Goal: Book appointment/travel/reservation

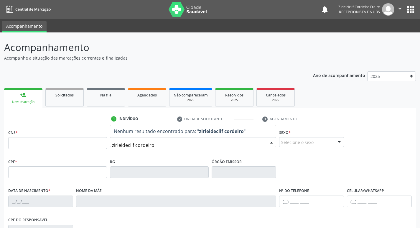
type input "zirleideclif cordeiro"
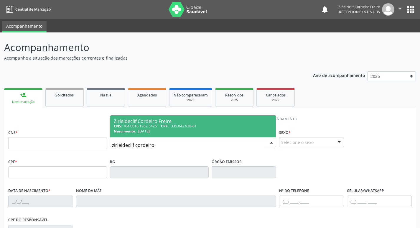
click at [177, 119] on span "Zirleideclif Cordeiro Freire CNS: 704 6016 1962 5425 CPF: 335.042.938-61 Nascim…" at bounding box center [193, 126] width 166 height 22
type input "704 6016 1962 5425"
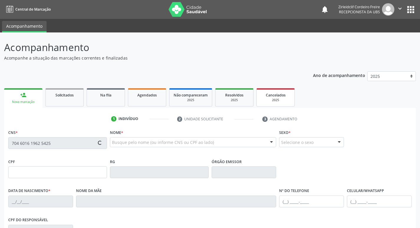
type input "335.042.938-61"
type input "[DATE]"
type input "[PERSON_NAME]"
type input "[PHONE_NUMBER]"
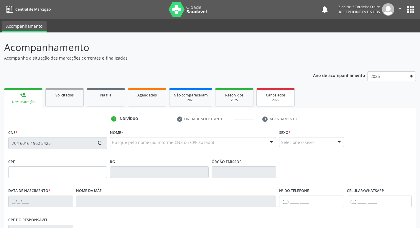
type input "S/N"
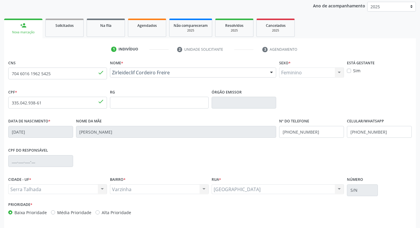
scroll to position [92, 0]
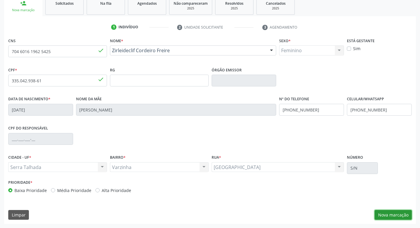
click at [392, 214] on button "Nova marcação" at bounding box center [393, 215] width 37 height 10
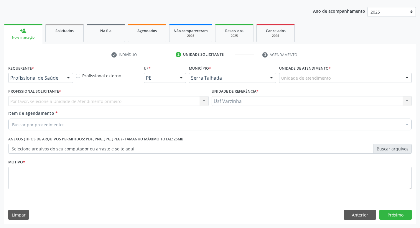
click at [69, 78] on div at bounding box center [68, 78] width 9 height 10
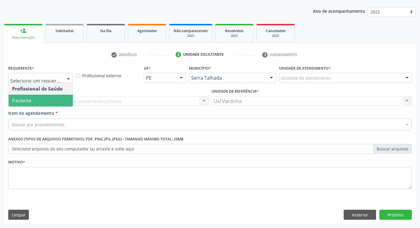
click at [55, 102] on span "Paciente" at bounding box center [41, 101] width 64 height 12
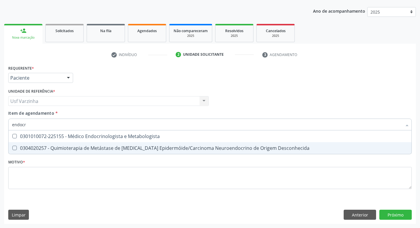
scroll to position [0, 0]
type input "endocri"
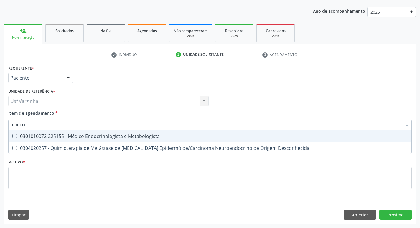
click at [104, 135] on div "0301010072-225155 - Médico Endocrinologista e Metabologista" at bounding box center [210, 136] width 396 height 5
checkbox Metabologista "true"
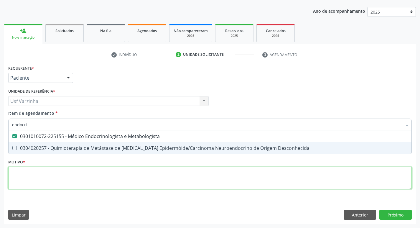
click at [32, 172] on div "Requerente * Paciente Profissional de Saúde Paciente Nenhum resultado encontrad…" at bounding box center [210, 131] width 404 height 134
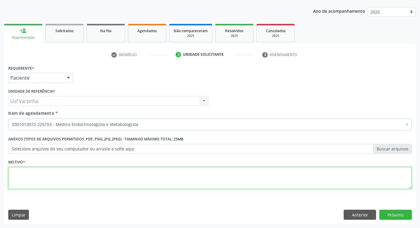
checkbox Metabologista "true"
type textarea "rastreio"
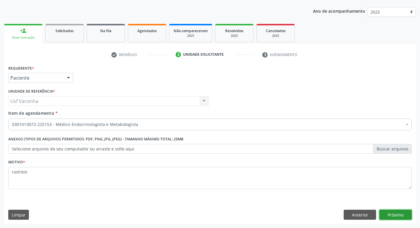
click at [403, 215] on button "Próximo" at bounding box center [395, 215] width 32 height 10
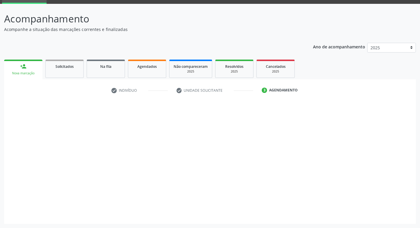
scroll to position [29, 0]
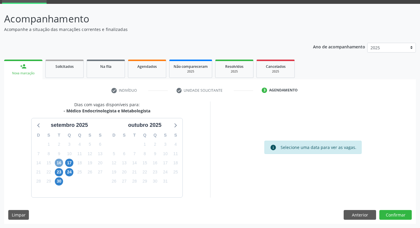
click at [58, 163] on span "16" at bounding box center [59, 163] width 8 height 8
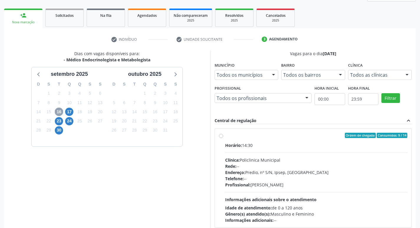
scroll to position [88, 0]
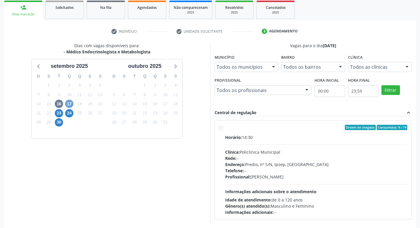
click at [67, 104] on span "17" at bounding box center [69, 104] width 8 height 8
drag, startPoint x: 40, startPoint y: 122, endPoint x: 45, endPoint y: 129, distance: 9.0
click at [44, 125] on div "D S T Q Q S S 31 1 2 3 4 5 6 7 8 9 10 11 12 13 14 15 16 17 18 19 20 21 22 23 24…" at bounding box center [69, 104] width 75 height 68
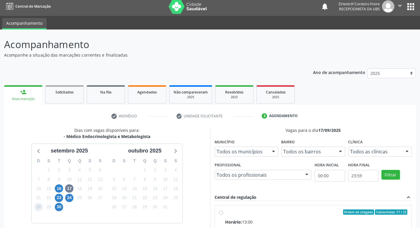
scroll to position [0, 0]
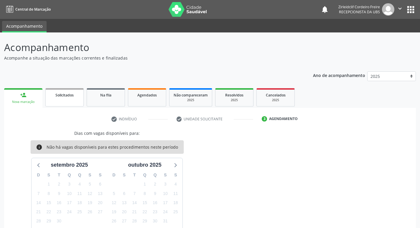
click at [61, 100] on link "Solicitados" at bounding box center [64, 97] width 38 height 18
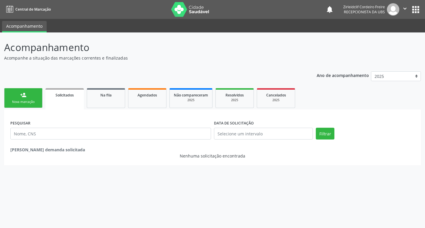
click at [31, 97] on link "person_add Nova marcação" at bounding box center [23, 98] width 38 height 20
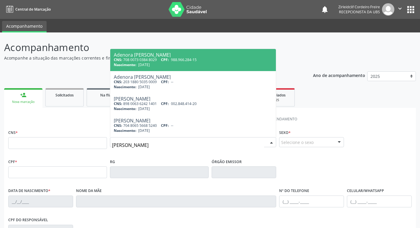
type input "[PERSON_NAME]"
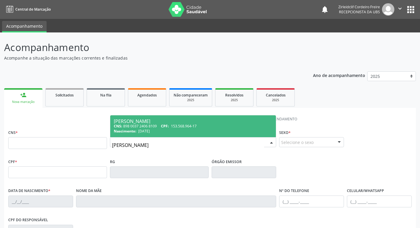
click at [187, 126] on span "153.568.964-17" at bounding box center [184, 126] width 26 height 5
type input "898 0037 2406 8109"
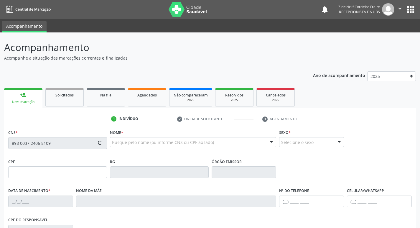
type input "153.568.964-17"
type input "[DATE]"
type input "[PERSON_NAME] das Graças de Lima"
type input "[PHONE_NUMBER]"
type input "080.242.414-71"
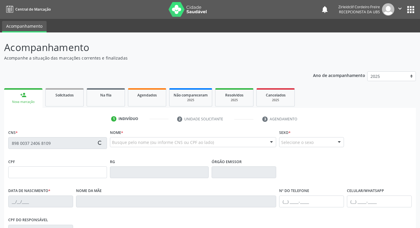
type input "S/N"
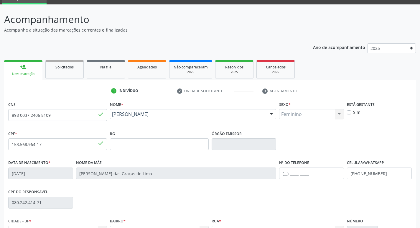
scroll to position [92, 0]
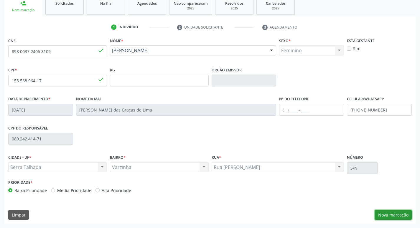
click at [400, 215] on button "Nova marcação" at bounding box center [393, 215] width 37 height 10
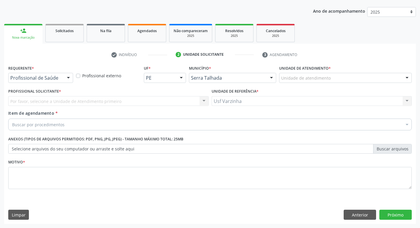
click at [66, 77] on div at bounding box center [68, 78] width 9 height 10
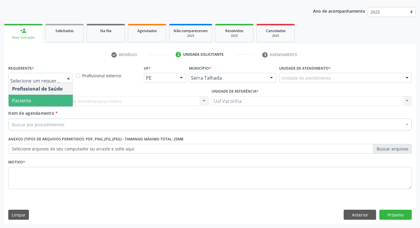
click at [47, 98] on span "Paciente" at bounding box center [41, 101] width 64 height 12
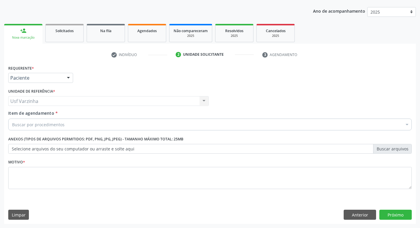
click at [19, 121] on div "Buscar por procedimentos" at bounding box center [210, 125] width 404 height 12
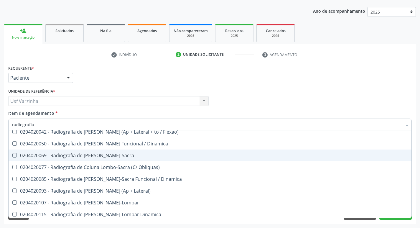
scroll to position [324, 0]
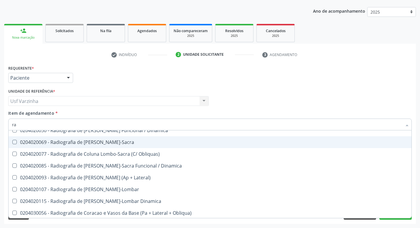
type input "r"
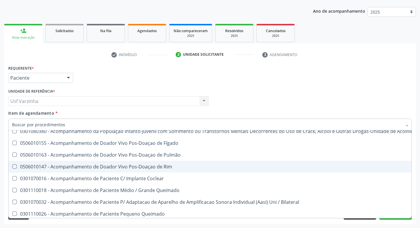
scroll to position [349, 0]
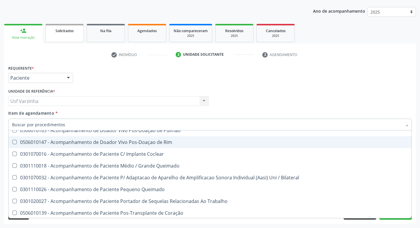
click at [71, 35] on link "Solicitados" at bounding box center [64, 33] width 38 height 18
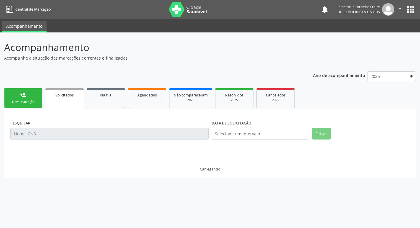
scroll to position [0, 0]
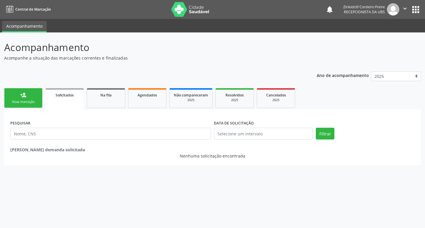
click at [28, 97] on link "person_add Nova marcação" at bounding box center [23, 98] width 38 height 20
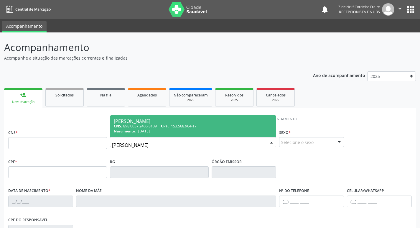
type input "[PERSON_NAME]"
click at [195, 132] on div "Nascimento: [DATE]" at bounding box center [193, 131] width 159 height 5
type input "898 0037 2406 8109"
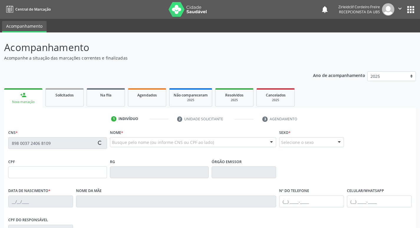
type input "153.568.964-17"
type input "[DATE]"
type input "[PERSON_NAME] das Graças de Lima"
type input "[PHONE_NUMBER]"
type input "080.242.414-71"
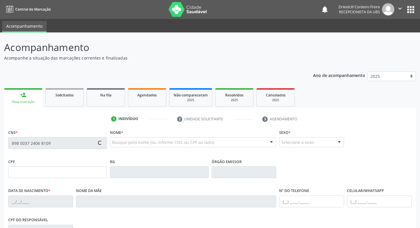
type input "S/N"
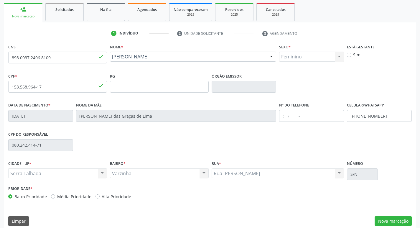
scroll to position [92, 0]
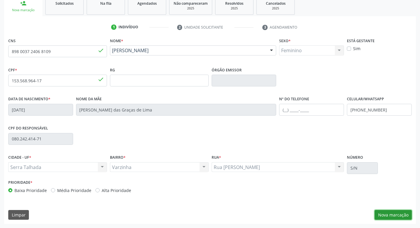
click at [390, 214] on button "Nova marcação" at bounding box center [393, 215] width 37 height 10
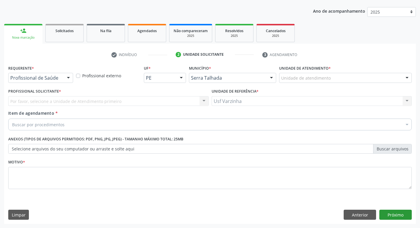
scroll to position [64, 0]
click at [68, 79] on div at bounding box center [68, 78] width 9 height 10
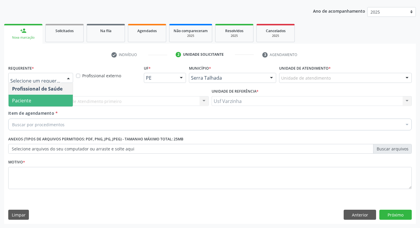
click at [48, 101] on span "Paciente" at bounding box center [41, 101] width 64 height 12
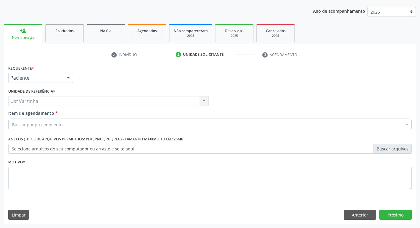
click at [23, 121] on div "Buscar por procedimentos" at bounding box center [210, 125] width 404 height 12
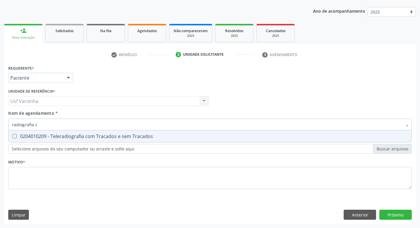
type input "radiografia"
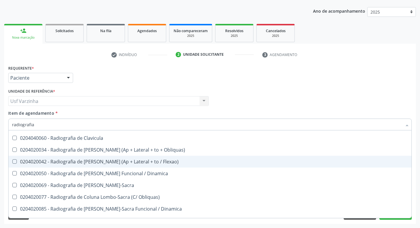
scroll to position [324, 0]
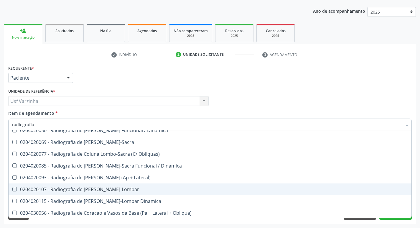
click at [104, 190] on div "0204020107 - Radiografia de [PERSON_NAME]-Lombar" at bounding box center [210, 189] width 396 height 5
checkbox Toraco-Lombar "true"
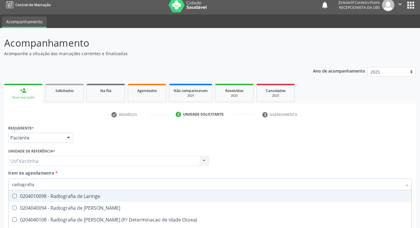
scroll to position [0, 0]
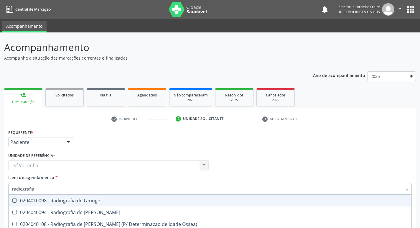
click at [70, 140] on div at bounding box center [68, 142] width 9 height 10
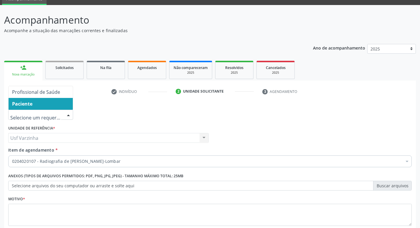
scroll to position [59, 0]
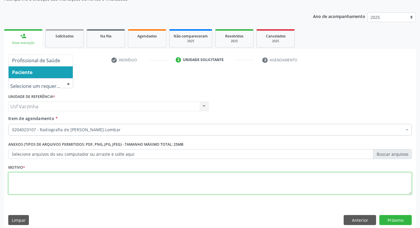
click at [19, 185] on textarea at bounding box center [210, 183] width 404 height 22
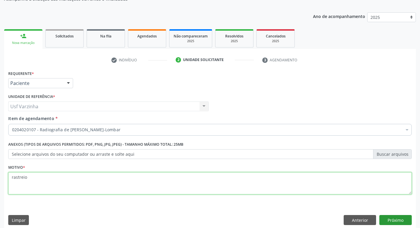
type textarea "rastreio"
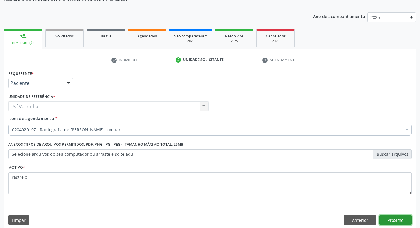
click at [396, 222] on button "Próximo" at bounding box center [395, 220] width 32 height 10
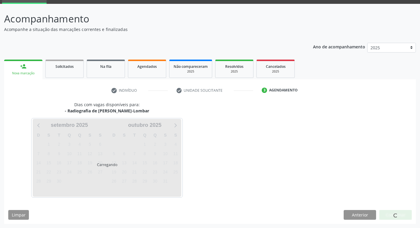
scroll to position [29, 0]
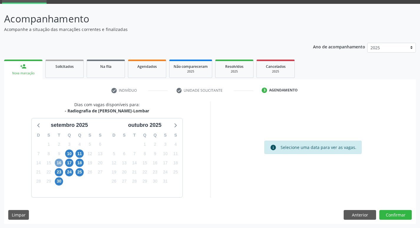
click at [59, 163] on span "16" at bounding box center [59, 163] width 8 height 8
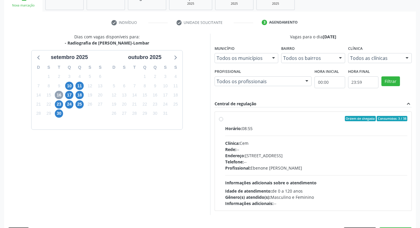
scroll to position [114, 0]
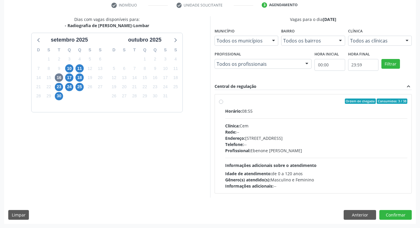
click at [225, 101] on label "Ordem de chegada Consumidos: 3 / 38 Horário: 08:55 Clínica: Cem Rede: -- Endere…" at bounding box center [316, 143] width 183 height 91
click at [221, 101] on input "Ordem de chegada Consumidos: 3 / 38 Horário: 08:55 Clínica: Cem Rede: -- Endere…" at bounding box center [221, 100] width 4 height 5
radio input "true"
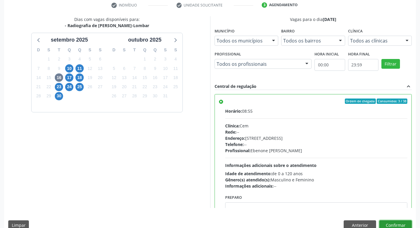
click at [397, 223] on button "Confirmar" at bounding box center [395, 225] width 32 height 10
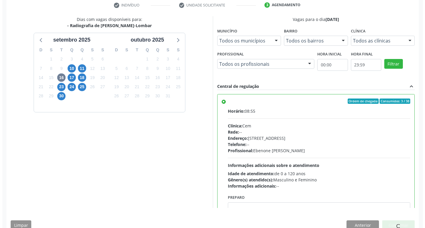
scroll to position [0, 0]
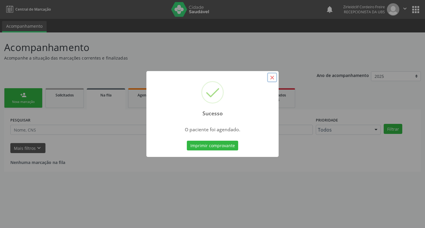
click at [273, 78] on button "×" at bounding box center [272, 78] width 10 height 10
